Goal: Information Seeking & Learning: Learn about a topic

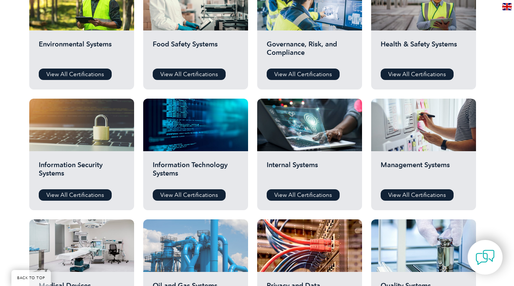
scroll to position [344, 0]
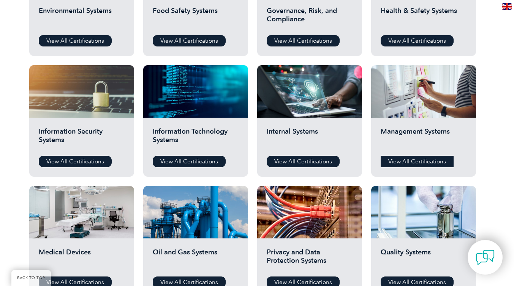
click at [419, 167] on link "View All Certifications" at bounding box center [417, 160] width 73 height 11
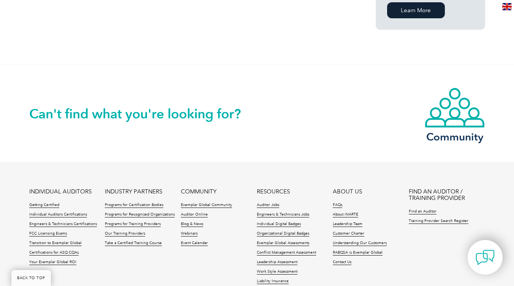
scroll to position [626, 0]
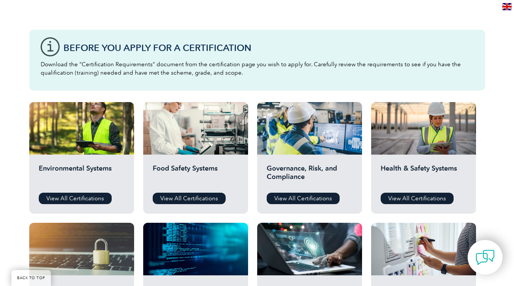
scroll to position [279, 0]
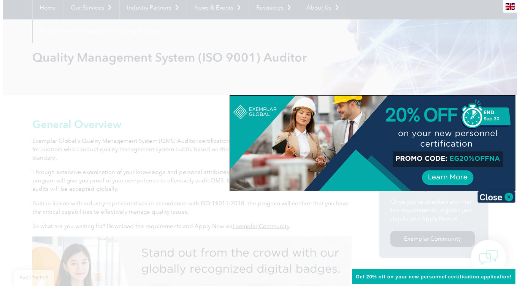
scroll to position [76, 0]
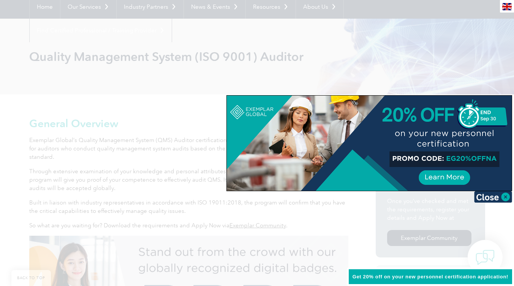
click at [459, 71] on div at bounding box center [257, 143] width 514 height 286
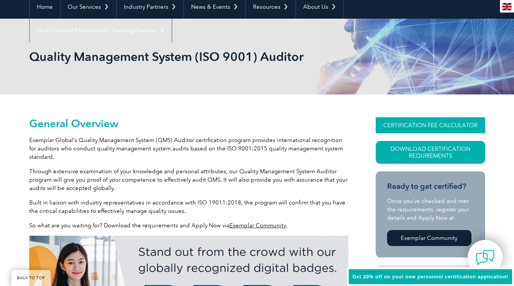
click at [403, 125] on link "CERTIFICATION FEE CALCULATOR" at bounding box center [430, 125] width 109 height 16
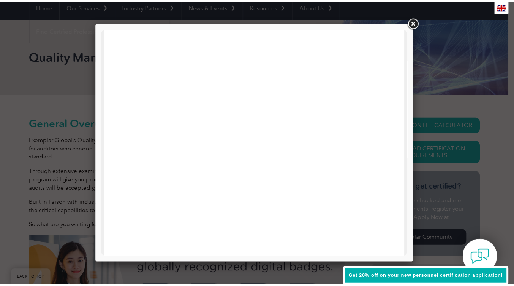
scroll to position [261, 0]
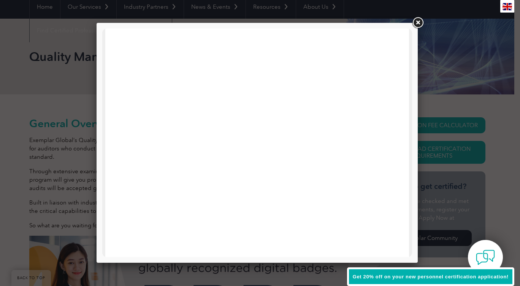
click at [420, 22] on link at bounding box center [418, 23] width 14 height 14
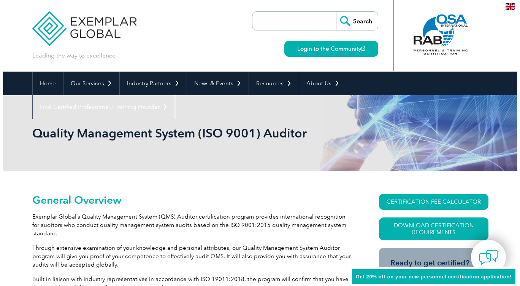
scroll to position [137, 0]
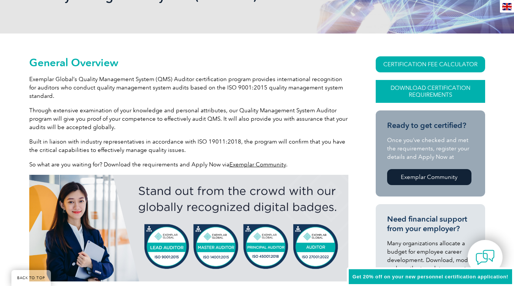
drag, startPoint x: 427, startPoint y: 88, endPoint x: 407, endPoint y: 90, distance: 19.5
click at [407, 90] on link "Download Certification Requirements" at bounding box center [430, 91] width 109 height 23
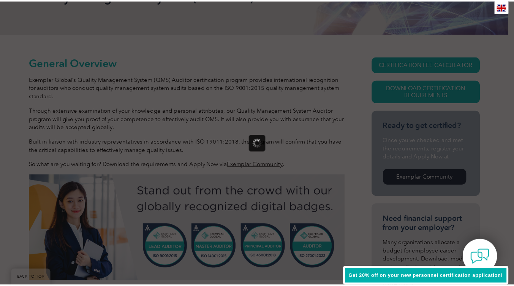
scroll to position [0, 0]
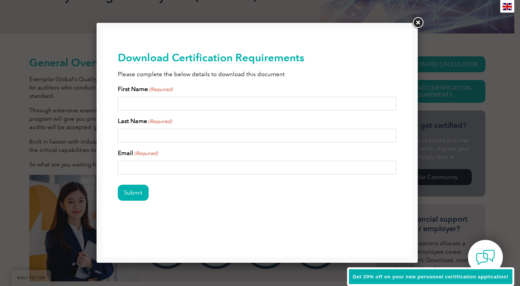
click at [422, 23] on link at bounding box center [418, 23] width 14 height 14
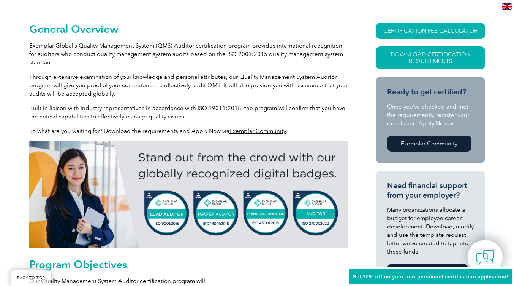
scroll to position [179, 0]
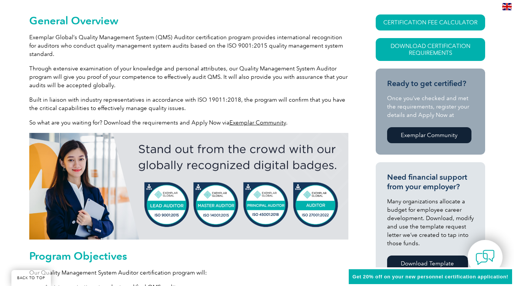
drag, startPoint x: 262, startPoint y: 118, endPoint x: 250, endPoint y: 122, distance: 12.7
click at [250, 122] on link "Exemplar Community" at bounding box center [258, 122] width 57 height 7
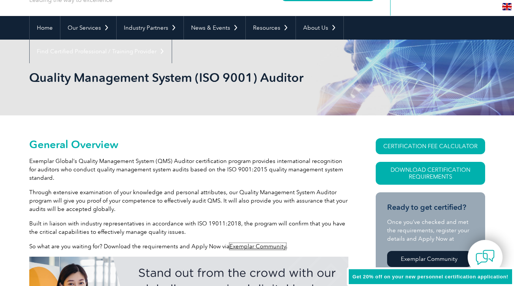
scroll to position [0, 0]
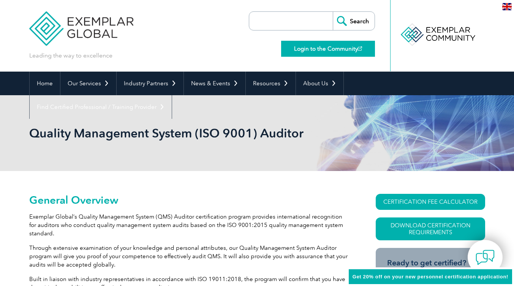
click at [346, 51] on link "Login to the Community" at bounding box center [328, 49] width 94 height 16
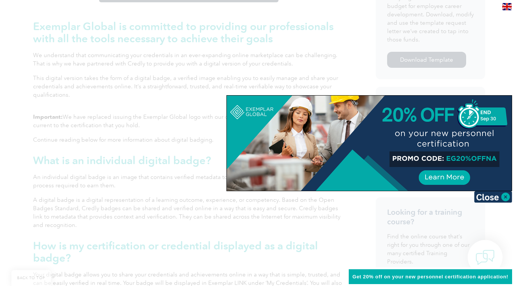
scroll to position [330, 0]
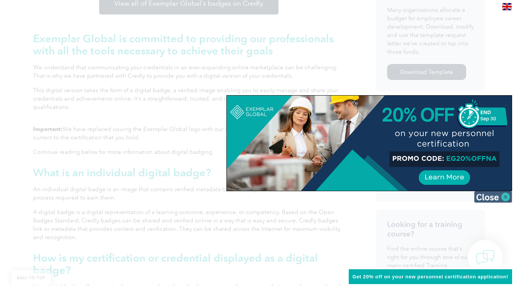
click at [486, 194] on img at bounding box center [493, 196] width 38 height 11
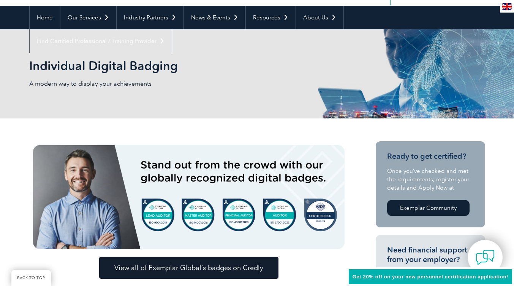
scroll to position [0, 0]
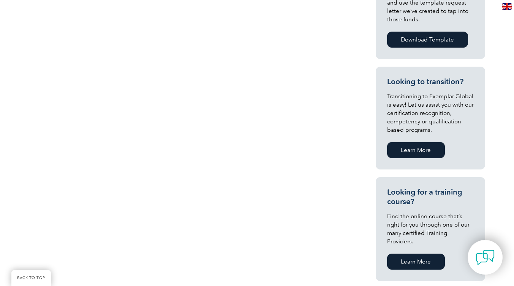
scroll to position [413, 0]
click at [411, 41] on link "Download Template" at bounding box center [427, 39] width 81 height 16
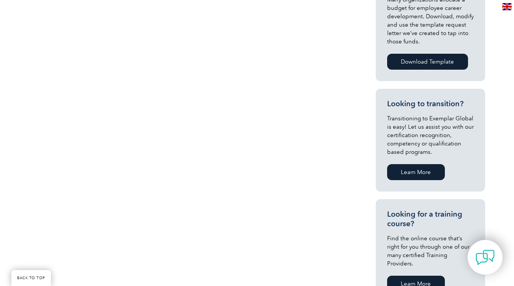
scroll to position [323, 0]
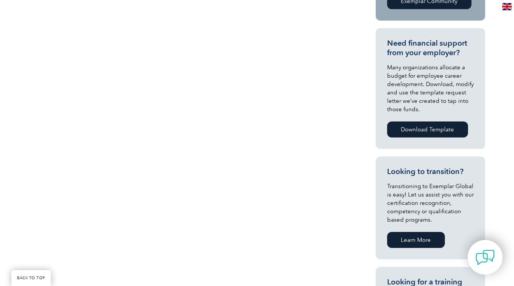
click at [501, 38] on div "Exemplar Global customers have access to Exemplar Community , a platform than c…" at bounding box center [257, 158] width 514 height 493
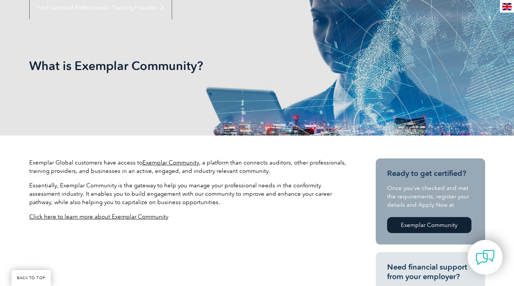
scroll to position [0, 0]
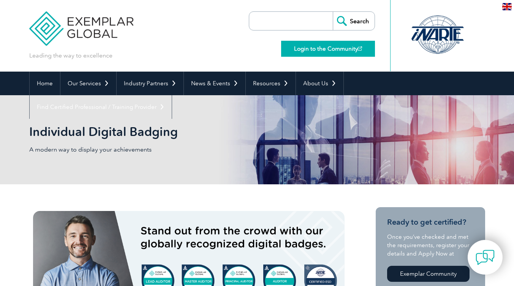
click at [333, 46] on link "Login to the Community" at bounding box center [328, 49] width 94 height 16
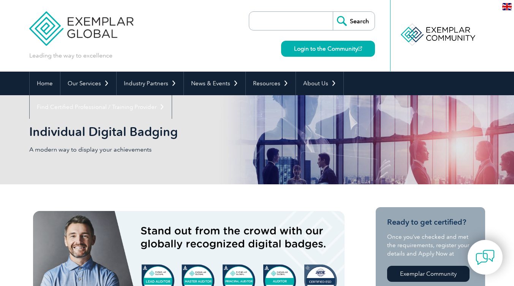
scroll to position [202, 0]
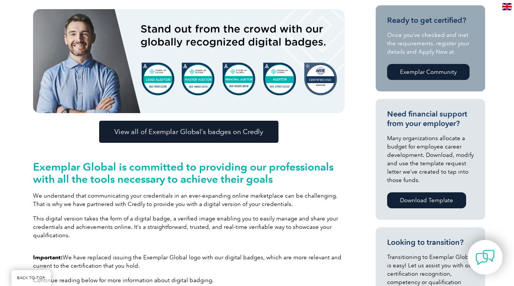
click at [220, 138] on link "View all of Exemplar Global’s badges on Credly" at bounding box center [188, 132] width 179 height 22
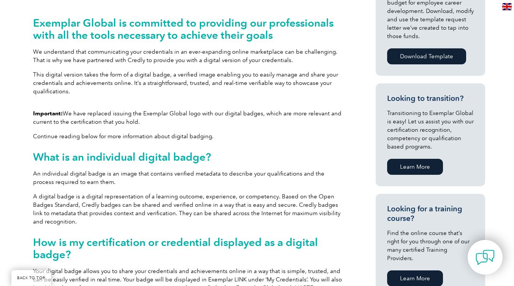
scroll to position [522, 0]
